Goal: Use online tool/utility

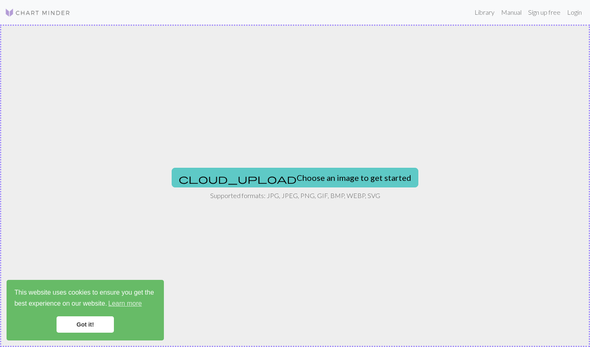
click at [259, 169] on button "cloud_upload Choose an image to get started" at bounding box center [295, 178] width 247 height 20
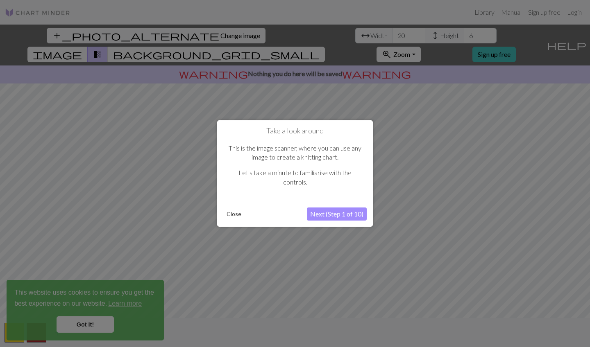
click at [235, 214] on button "Close" at bounding box center [233, 214] width 21 height 12
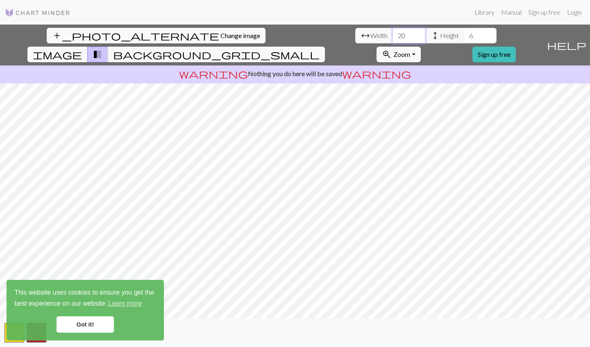
click at [291, 35] on input "20" at bounding box center [408, 36] width 33 height 16
click at [291, 36] on input "20" at bounding box center [408, 36] width 33 height 16
type input "120"
click at [291, 37] on input "6" at bounding box center [480, 36] width 33 height 16
click at [291, 33] on input "56" at bounding box center [480, 36] width 33 height 16
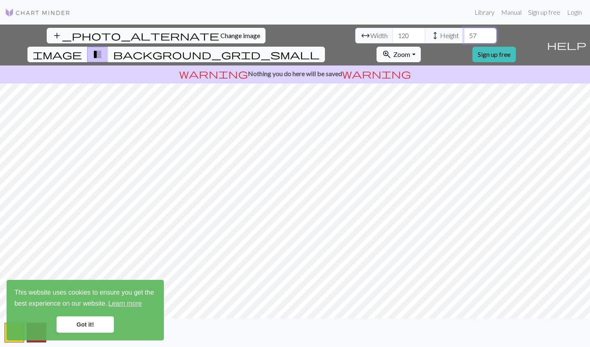
type input "57"
click at [291, 34] on input "121" at bounding box center [408, 36] width 33 height 16
click at [291, 34] on input "122" at bounding box center [408, 36] width 33 height 16
click at [291, 34] on input "123" at bounding box center [408, 36] width 33 height 16
type input "124"
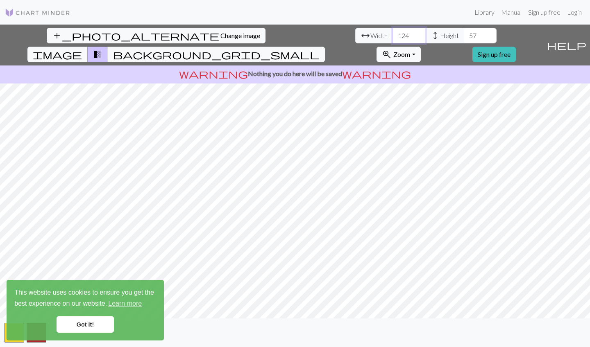
click at [291, 34] on input "124" at bounding box center [408, 36] width 33 height 16
click at [291, 33] on input "58" at bounding box center [480, 36] width 33 height 16
click at [291, 33] on input "59" at bounding box center [480, 36] width 33 height 16
click at [291, 33] on input "60" at bounding box center [480, 36] width 33 height 16
click at [291, 33] on input "61" at bounding box center [480, 36] width 33 height 16
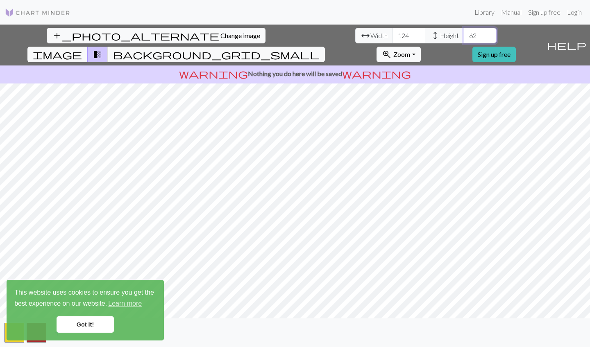
click at [291, 33] on input "62" at bounding box center [480, 36] width 33 height 16
click at [291, 33] on input "63" at bounding box center [480, 36] width 33 height 16
click at [291, 33] on input "64" at bounding box center [480, 36] width 33 height 16
click at [291, 33] on input "65" at bounding box center [480, 36] width 33 height 16
click at [291, 33] on input "66" at bounding box center [480, 36] width 33 height 16
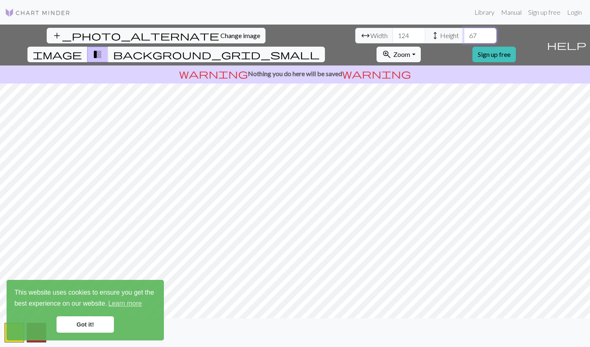
click at [291, 33] on input "67" at bounding box center [480, 36] width 33 height 16
click at [291, 33] on input "68" at bounding box center [480, 36] width 33 height 16
click at [291, 33] on input "69" at bounding box center [480, 36] width 33 height 16
click at [291, 33] on input "70" at bounding box center [480, 36] width 33 height 16
click at [291, 33] on input "71" at bounding box center [480, 36] width 33 height 16
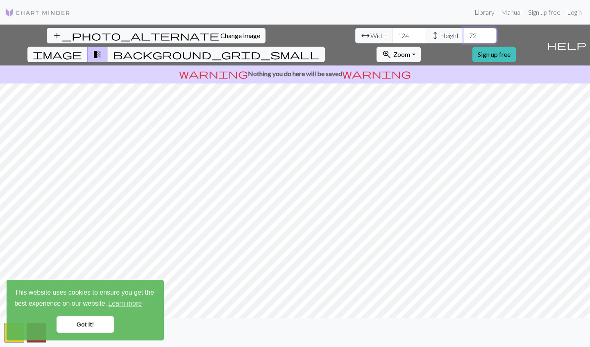
click at [291, 33] on input "72" at bounding box center [480, 36] width 33 height 16
click at [291, 33] on input "73" at bounding box center [480, 36] width 33 height 16
click at [291, 33] on input "74" at bounding box center [480, 36] width 33 height 16
click at [291, 33] on input "75" at bounding box center [480, 36] width 33 height 16
click at [291, 33] on input "76" at bounding box center [480, 36] width 33 height 16
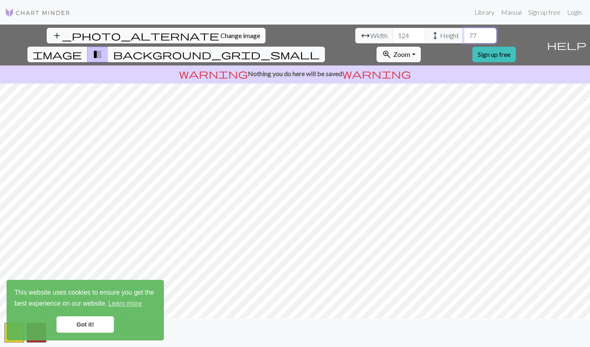
click at [291, 33] on input "77" at bounding box center [480, 36] width 33 height 16
click at [291, 33] on input "78" at bounding box center [480, 36] width 33 height 16
click at [291, 33] on input "79" at bounding box center [480, 36] width 33 height 16
click at [291, 33] on input "80" at bounding box center [480, 36] width 33 height 16
click at [291, 33] on input "81" at bounding box center [480, 36] width 33 height 16
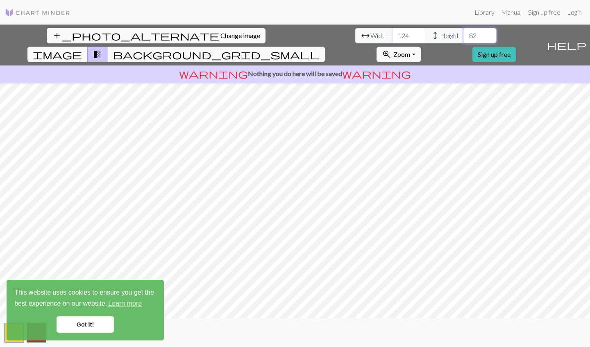
click at [291, 33] on input "82" at bounding box center [480, 36] width 33 height 16
click at [291, 33] on input "83" at bounding box center [480, 36] width 33 height 16
click at [291, 33] on input "84" at bounding box center [480, 36] width 33 height 16
click at [291, 33] on input "85" at bounding box center [480, 36] width 33 height 16
click at [291, 33] on input "86" at bounding box center [480, 36] width 33 height 16
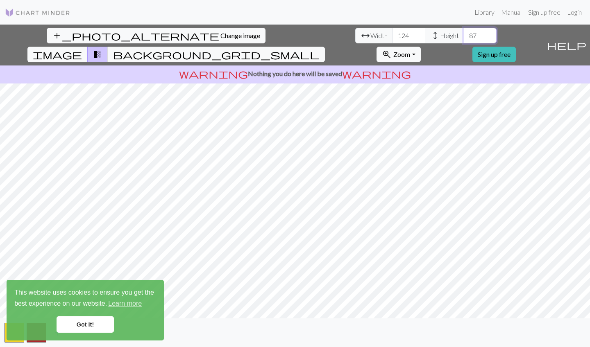
click at [291, 33] on input "87" at bounding box center [480, 36] width 33 height 16
click at [291, 33] on input "88" at bounding box center [480, 36] width 33 height 16
click at [291, 33] on input "89" at bounding box center [480, 36] width 33 height 16
click at [291, 33] on input "90" at bounding box center [480, 36] width 33 height 16
click at [291, 33] on input "91" at bounding box center [480, 36] width 33 height 16
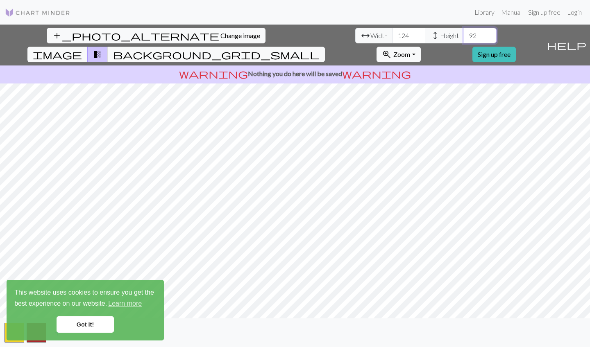
click at [291, 33] on input "92" at bounding box center [480, 36] width 33 height 16
click at [291, 33] on input "93" at bounding box center [480, 36] width 33 height 16
click at [291, 33] on input "94" at bounding box center [480, 36] width 33 height 16
click at [291, 33] on input "95" at bounding box center [480, 36] width 33 height 16
click at [291, 33] on input "96" at bounding box center [480, 36] width 33 height 16
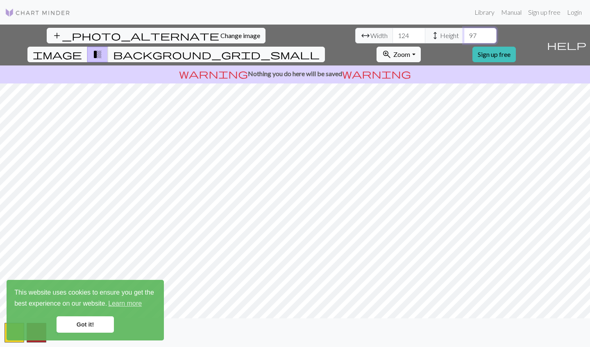
click at [291, 33] on input "97" at bounding box center [480, 36] width 33 height 16
click at [291, 38] on input "96" at bounding box center [480, 36] width 33 height 16
click at [291, 38] on input "95" at bounding box center [480, 36] width 33 height 16
click at [291, 38] on input "94" at bounding box center [480, 36] width 33 height 16
click at [291, 38] on input "93" at bounding box center [480, 36] width 33 height 16
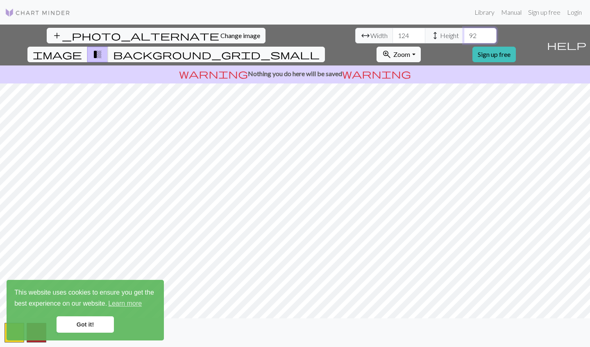
click at [291, 38] on input "92" at bounding box center [480, 36] width 33 height 16
click at [291, 38] on input "91" at bounding box center [480, 36] width 33 height 16
click at [291, 38] on input "90" at bounding box center [480, 36] width 33 height 16
click at [291, 38] on input "89" at bounding box center [480, 36] width 33 height 16
click at [291, 38] on input "83" at bounding box center [480, 36] width 33 height 16
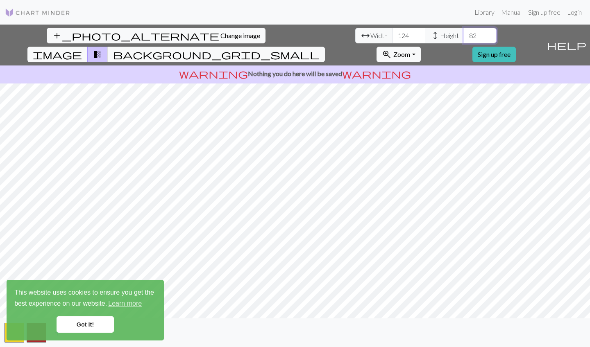
click at [291, 38] on input "82" at bounding box center [480, 36] width 33 height 16
click at [291, 38] on input "81" at bounding box center [480, 36] width 33 height 16
click at [291, 38] on input "80" at bounding box center [480, 36] width 33 height 16
click at [291, 38] on input "79" at bounding box center [480, 36] width 33 height 16
type input "7"
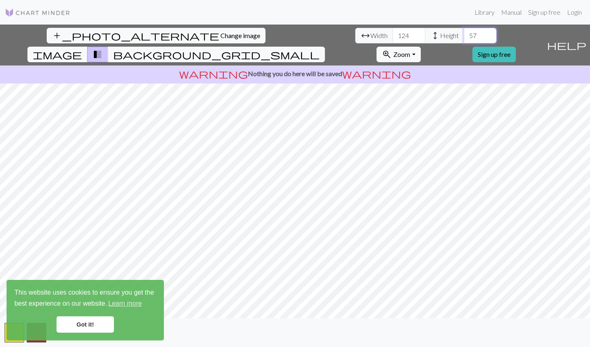
type input "57"
click at [291, 37] on input "123" at bounding box center [408, 36] width 33 height 16
click at [291, 37] on input "122" at bounding box center [408, 36] width 33 height 16
click at [291, 37] on input "121" at bounding box center [408, 36] width 33 height 16
type input "120"
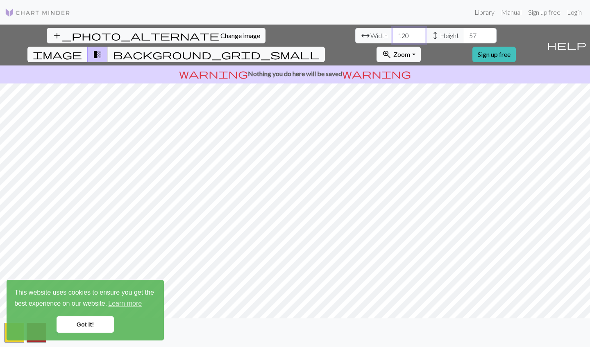
click at [291, 37] on input "120" at bounding box center [408, 36] width 33 height 16
click at [291, 38] on span "Width" at bounding box center [378, 36] width 17 height 10
click at [82, 49] on span "image" at bounding box center [57, 54] width 49 height 11
click at [291, 49] on span "background_grid_small" at bounding box center [216, 54] width 206 height 11
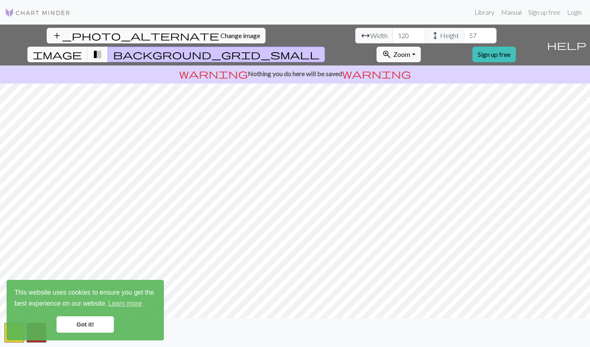
click at [102, 49] on span "transition_fade" at bounding box center [98, 54] width 10 height 11
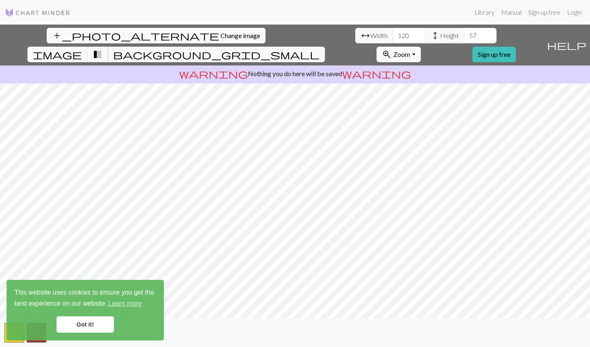
click at [102, 49] on span "transition_fade" at bounding box center [98, 54] width 10 height 11
click at [291, 47] on button "background_grid_small" at bounding box center [216, 55] width 217 height 16
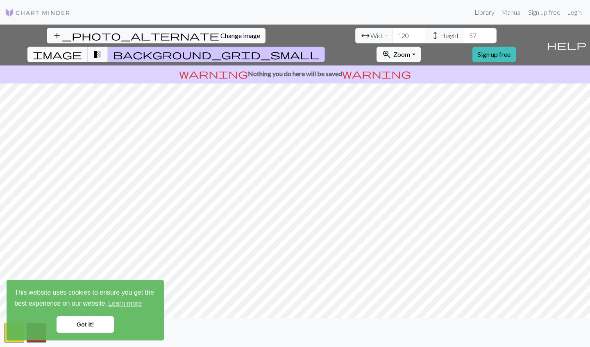
click at [82, 49] on span "image" at bounding box center [57, 54] width 49 height 11
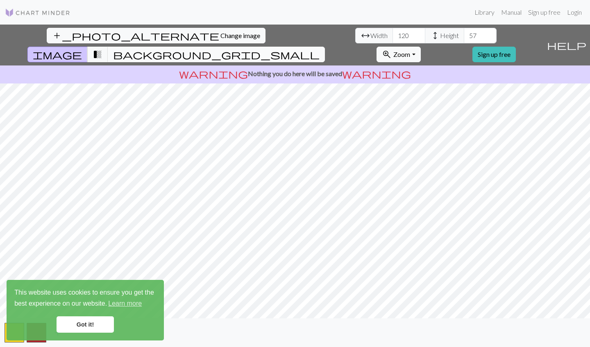
click at [291, 47] on button "background_grid_small" at bounding box center [216, 55] width 217 height 16
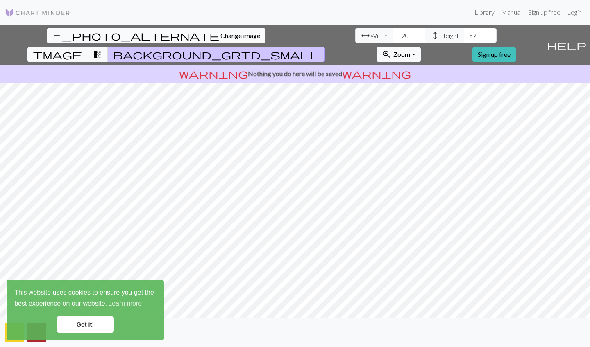
click at [220, 34] on span "Change image" at bounding box center [240, 36] width 40 height 8
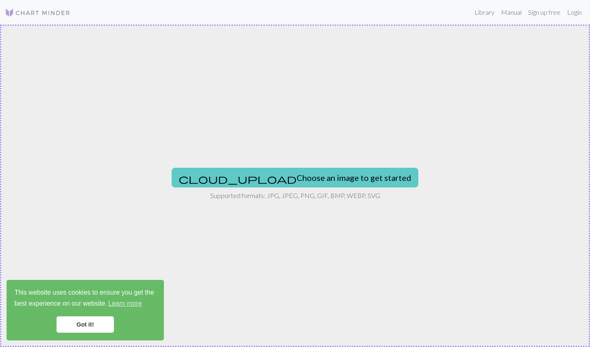
click at [278, 180] on button "cloud_upload Choose an image to get started" at bounding box center [295, 178] width 247 height 20
type input "C:\fakepath\無題220_20250928182803.PNG"
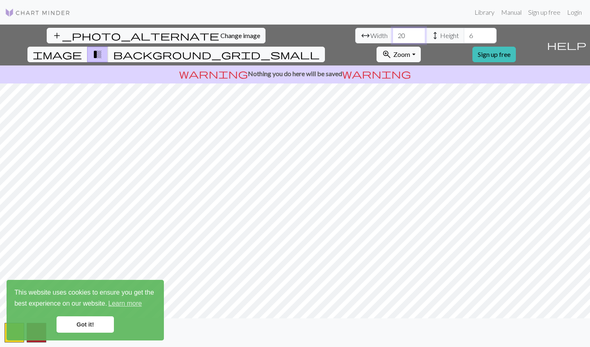
click at [291, 36] on input "20" at bounding box center [408, 36] width 33 height 16
type input "120"
click at [291, 37] on input "6" at bounding box center [480, 36] width 33 height 16
click at [91, 318] on link "Got it!" at bounding box center [85, 325] width 57 height 16
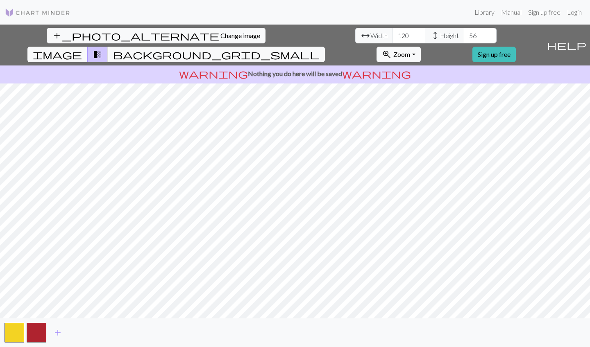
drag, startPoint x: 244, startPoint y: 56, endPoint x: 346, endPoint y: 56, distance: 102.4
click at [291, 69] on p "warning Nothing you do here will be saved warning" at bounding box center [294, 74] width 583 height 10
click at [291, 39] on span "help" at bounding box center [566, 44] width 39 height 11
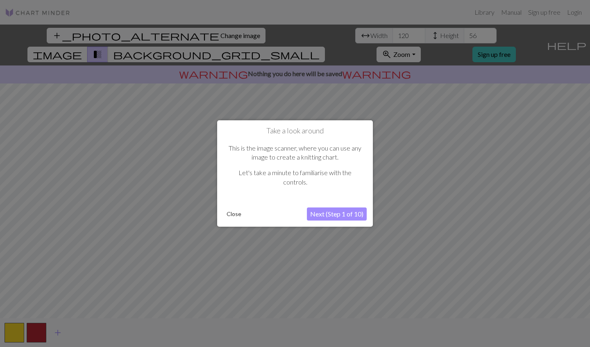
click at [291, 214] on button "Next (Step 1 of 10)" at bounding box center [337, 214] width 60 height 13
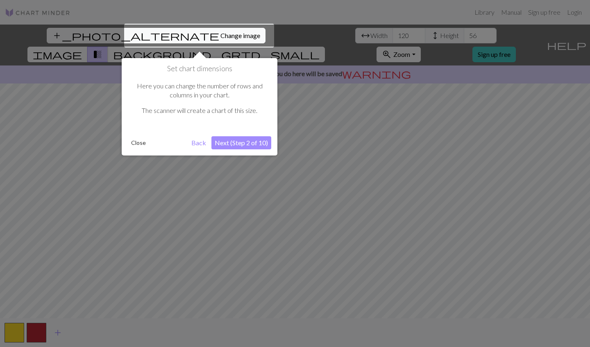
click at [241, 141] on button "Next (Step 2 of 10)" at bounding box center [241, 142] width 60 height 13
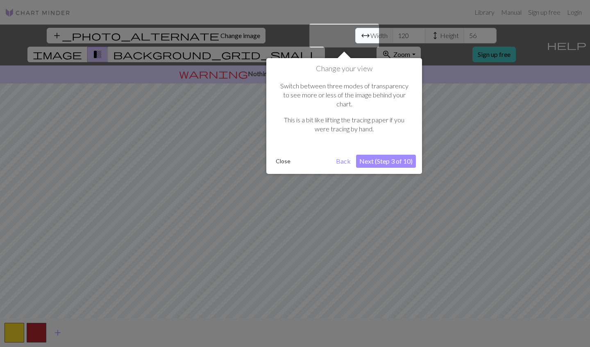
click at [291, 156] on button "Next (Step 3 of 10)" at bounding box center [386, 161] width 60 height 13
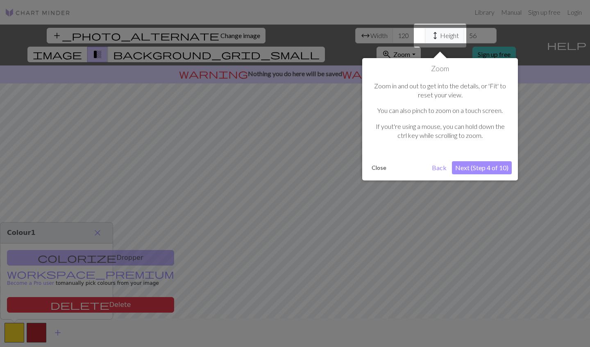
click at [291, 167] on button "Next (Step 4 of 10)" at bounding box center [482, 167] width 60 height 13
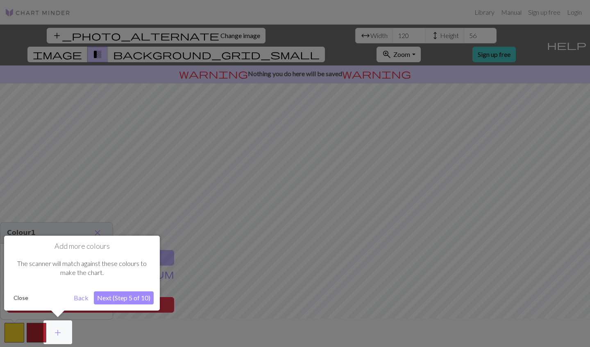
click at [107, 297] on button "Next (Step 5 of 10)" at bounding box center [124, 298] width 60 height 13
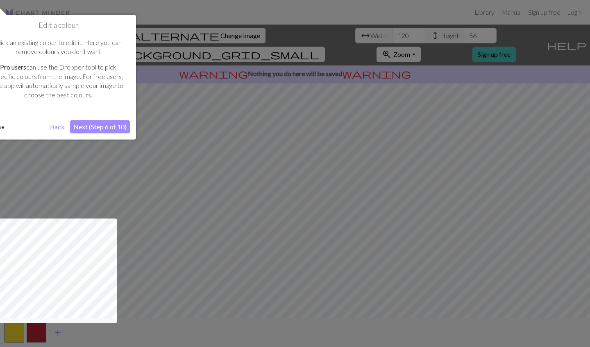
click at [104, 127] on button "Next (Step 6 of 10)" at bounding box center [100, 126] width 60 height 13
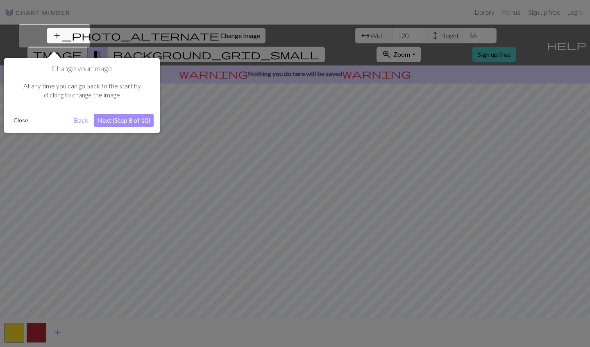
click at [108, 120] on button "Next (Step 8 of 10)" at bounding box center [124, 120] width 60 height 13
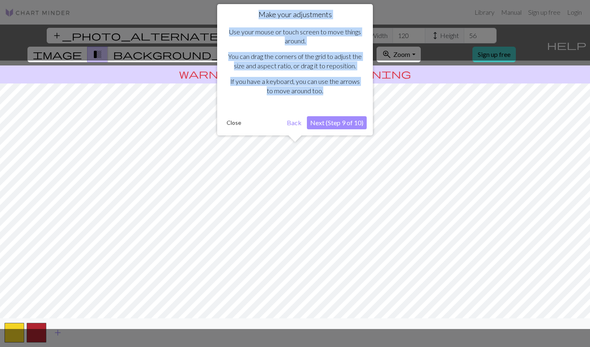
drag, startPoint x: 258, startPoint y: 14, endPoint x: 320, endPoint y: 93, distance: 100.1
click at [291, 93] on div "Make your adjustments Use your mouse or touch screen to move things around. You…" at bounding box center [294, 60] width 143 height 100
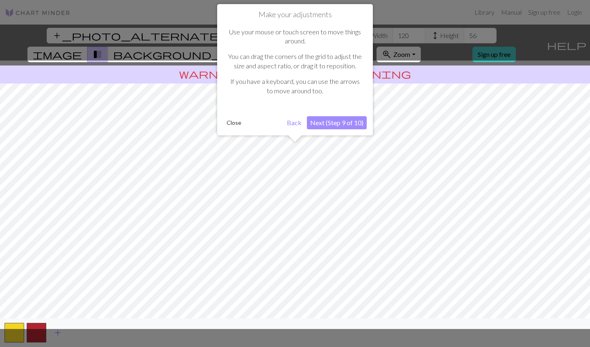
click at [291, 87] on div at bounding box center [295, 195] width 598 height 269
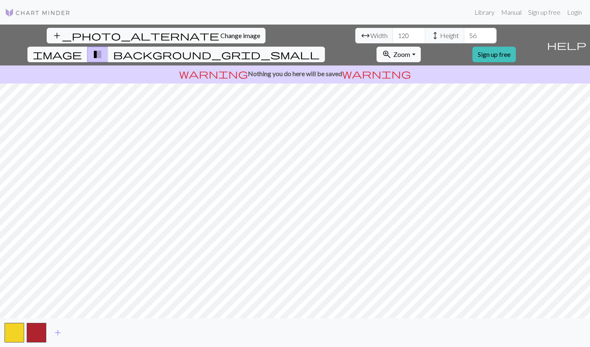
click at [291, 39] on span "help" at bounding box center [566, 44] width 39 height 11
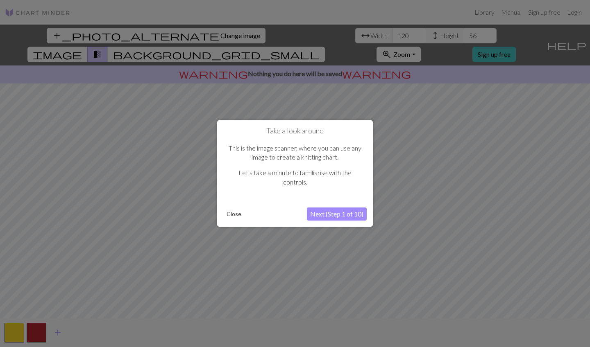
click at [291, 208] on button "Next (Step 1 of 10)" at bounding box center [337, 214] width 60 height 13
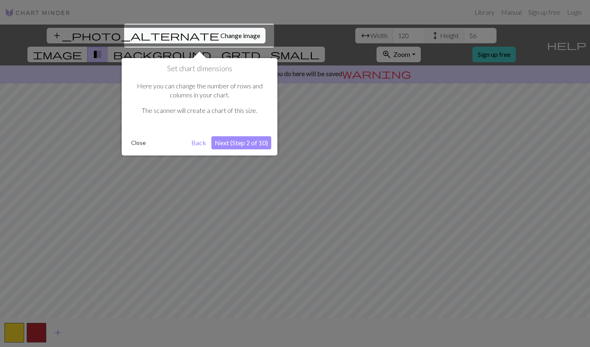
click at [252, 143] on button "Next (Step 2 of 10)" at bounding box center [241, 142] width 60 height 13
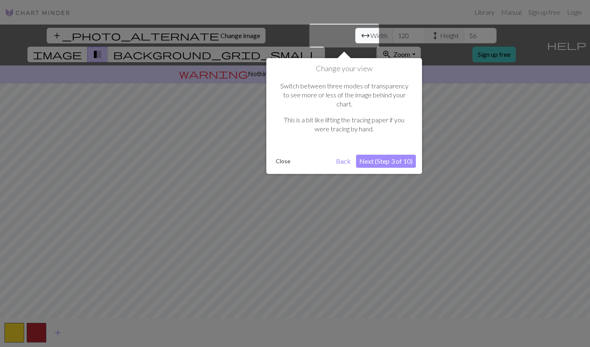
click at [291, 155] on button "Next (Step 3 of 10)" at bounding box center [386, 161] width 60 height 13
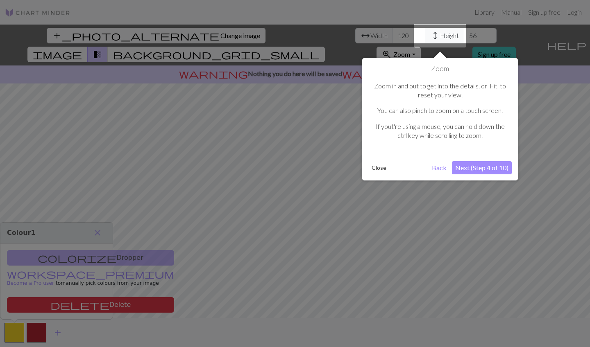
click at [291, 163] on button "Next (Step 4 of 10)" at bounding box center [482, 167] width 60 height 13
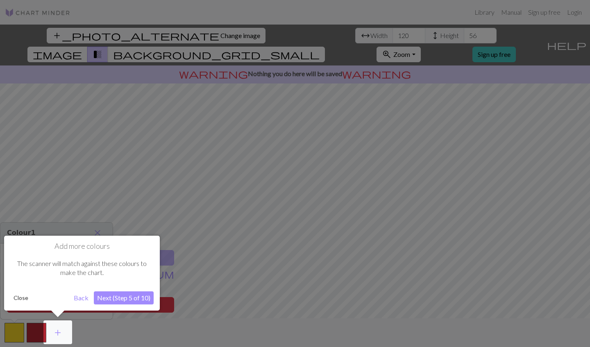
click at [106, 301] on button "Next (Step 5 of 10)" at bounding box center [124, 298] width 60 height 13
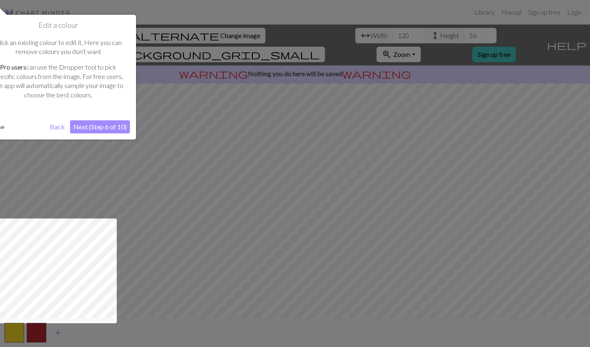
click at [111, 128] on button "Next (Step 6 of 10)" at bounding box center [100, 126] width 60 height 13
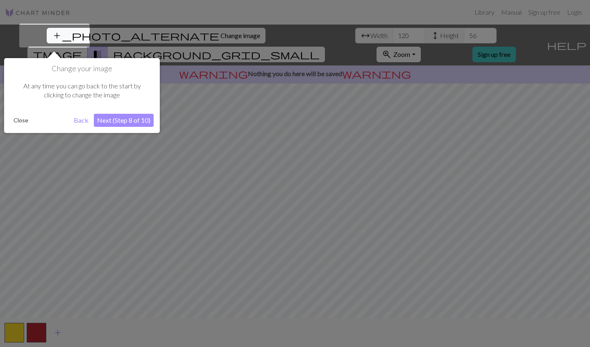
click at [116, 122] on button "Next (Step 8 of 10)" at bounding box center [124, 120] width 60 height 13
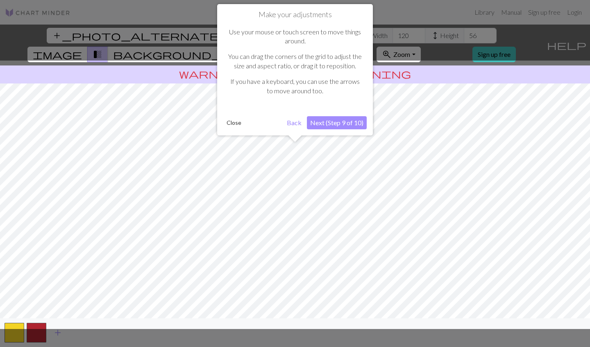
click at [291, 119] on button "Next (Step 9 of 10)" at bounding box center [337, 122] width 60 height 13
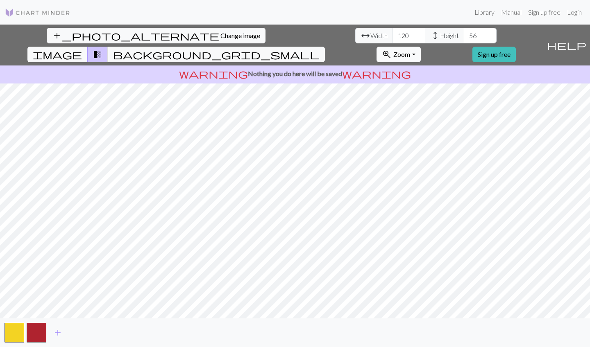
click at [291, 47] on button "zoom_in Zoom Zoom" at bounding box center [399, 55] width 44 height 16
click at [291, 138] on button "150%" at bounding box center [409, 144] width 65 height 13
click at [291, 38] on input "6" at bounding box center [480, 36] width 33 height 16
type input "56"
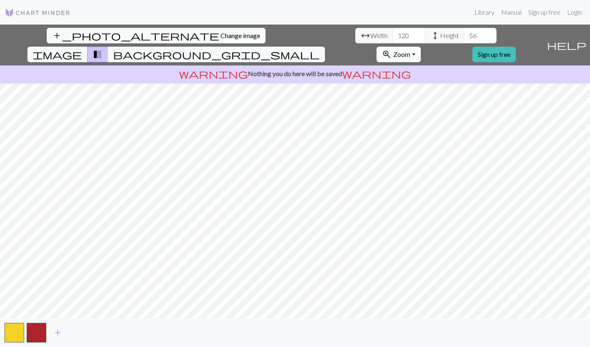
click at [291, 47] on button "zoom_in Zoom Zoom" at bounding box center [399, 55] width 44 height 16
click at [291, 50] on span "Zoom" at bounding box center [401, 54] width 17 height 8
click at [291, 112] on button "50%" at bounding box center [409, 118] width 65 height 13
click at [291, 47] on button "zoom_in Zoom Zoom" at bounding box center [399, 55] width 44 height 16
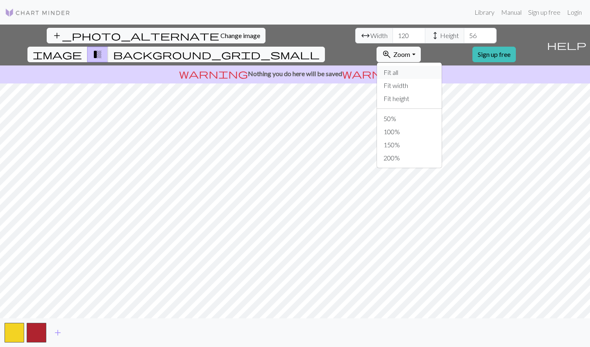
click at [291, 66] on button "Fit all" at bounding box center [409, 72] width 65 height 13
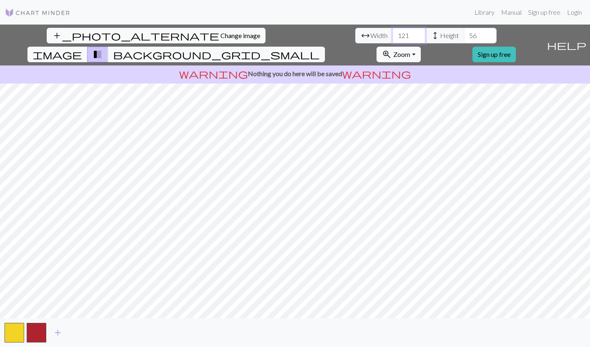
click at [291, 35] on input "121" at bounding box center [408, 36] width 33 height 16
click at [291, 35] on input "122" at bounding box center [408, 36] width 33 height 16
click at [291, 35] on input "123" at bounding box center [408, 36] width 33 height 16
click at [291, 35] on input "124" at bounding box center [408, 36] width 33 height 16
click at [291, 35] on input "125" at bounding box center [408, 36] width 33 height 16
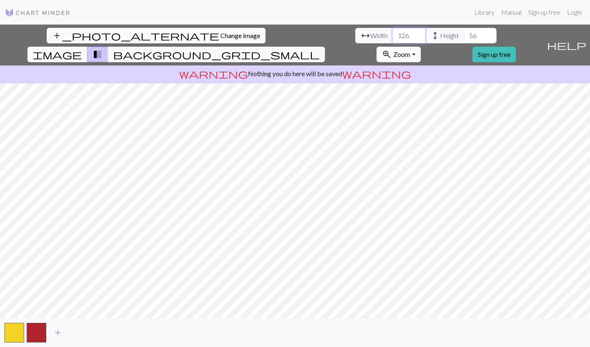
click at [291, 35] on input "126" at bounding box center [408, 36] width 33 height 16
click at [291, 35] on input "127" at bounding box center [408, 36] width 33 height 16
click at [291, 35] on input "128" at bounding box center [408, 36] width 33 height 16
click at [291, 35] on input "129" at bounding box center [408, 36] width 33 height 16
click at [291, 35] on input "130" at bounding box center [408, 36] width 33 height 16
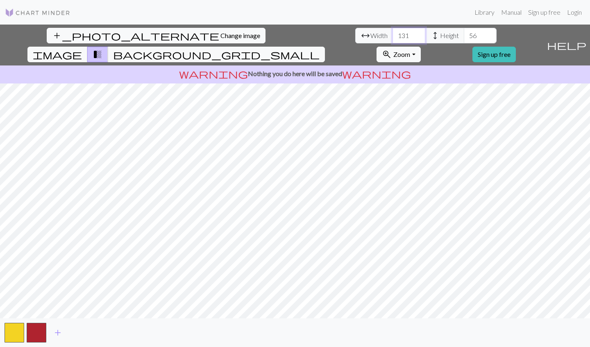
click at [291, 35] on input "131" at bounding box center [408, 36] width 33 height 16
click at [291, 35] on input "132" at bounding box center [408, 36] width 33 height 16
click at [291, 35] on input "133" at bounding box center [408, 36] width 33 height 16
click at [291, 35] on input "134" at bounding box center [408, 36] width 33 height 16
click at [291, 35] on input "135" at bounding box center [408, 36] width 33 height 16
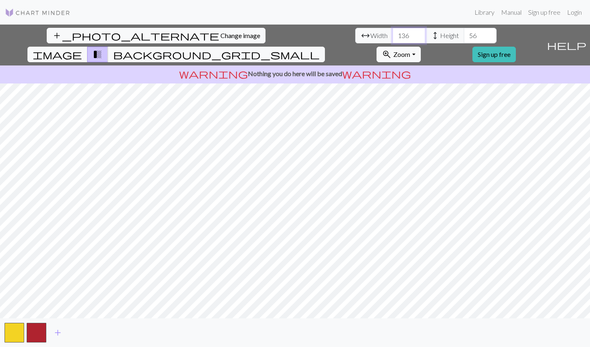
click at [291, 35] on input "136" at bounding box center [408, 36] width 33 height 16
click at [291, 35] on input "137" at bounding box center [408, 36] width 33 height 16
click at [291, 35] on input "138" at bounding box center [408, 36] width 33 height 16
click at [291, 35] on input "139" at bounding box center [408, 36] width 33 height 16
click at [291, 34] on input "140" at bounding box center [408, 36] width 33 height 16
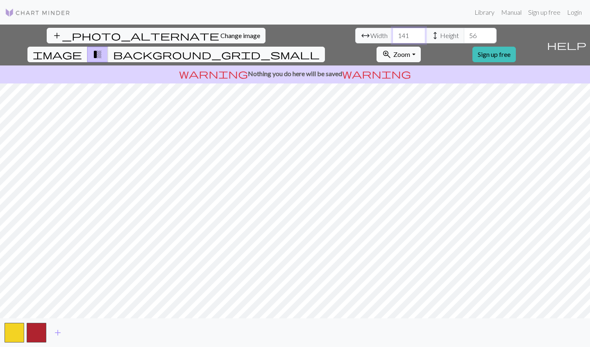
click at [291, 34] on input "141" at bounding box center [408, 36] width 33 height 16
click at [291, 34] on input "142" at bounding box center [408, 36] width 33 height 16
click at [291, 34] on input "143" at bounding box center [408, 36] width 33 height 16
click at [291, 34] on input "144" at bounding box center [408, 36] width 33 height 16
click at [291, 34] on input "145" at bounding box center [408, 36] width 33 height 16
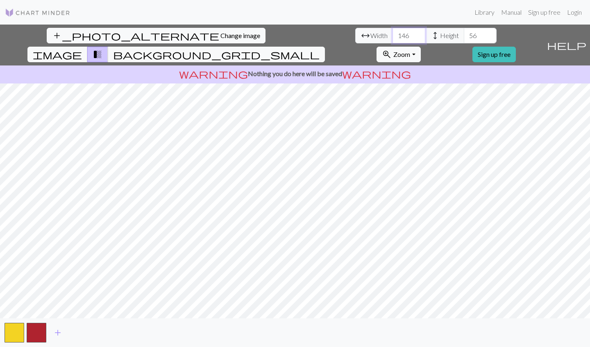
click at [291, 34] on input "146" at bounding box center [408, 36] width 33 height 16
click at [291, 34] on input "147" at bounding box center [408, 36] width 33 height 16
click at [291, 34] on input "148" at bounding box center [408, 36] width 33 height 16
click at [291, 35] on input "149" at bounding box center [408, 36] width 33 height 16
type input "150"
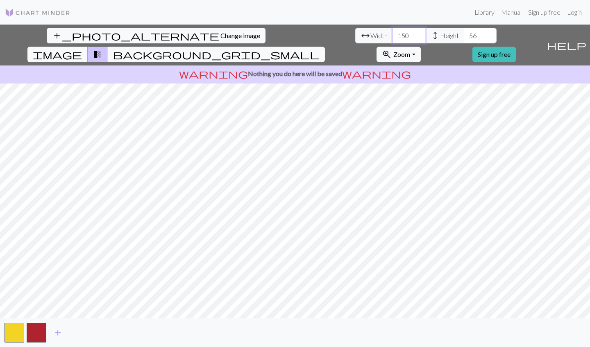
click at [291, 35] on input "150" at bounding box center [408, 36] width 33 height 16
